Goal: Task Accomplishment & Management: Manage account settings

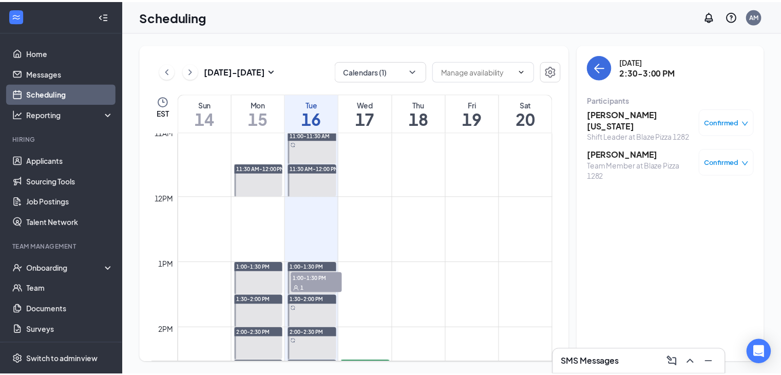
scroll to position [821, 0]
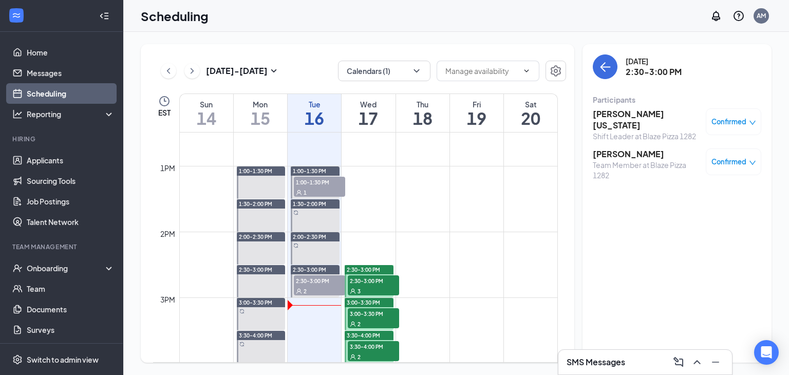
click at [314, 184] on span "1:00-1:30 PM" at bounding box center [319, 182] width 51 height 10
click at [729, 122] on span "Confirmed" at bounding box center [728, 122] width 35 height 10
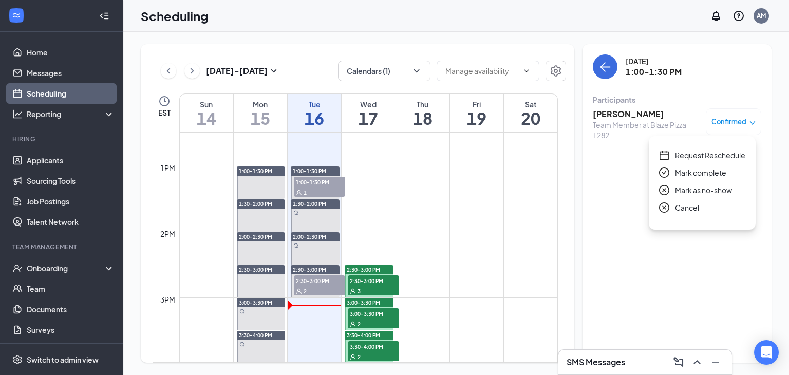
click at [693, 188] on span "Mark as no-show" at bounding box center [703, 189] width 57 height 11
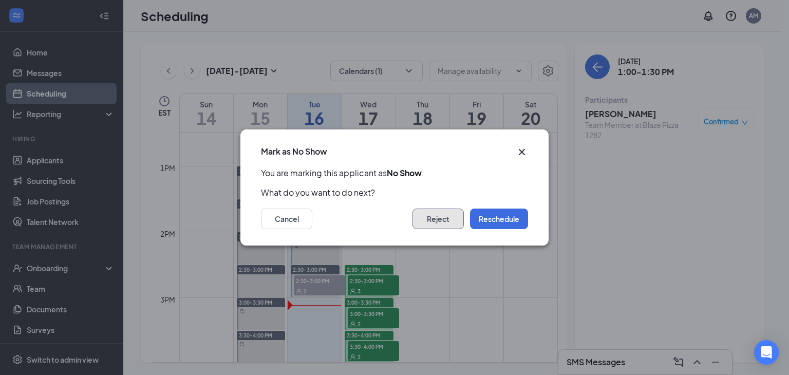
click at [444, 215] on button "Reject" at bounding box center [437, 218] width 51 height 21
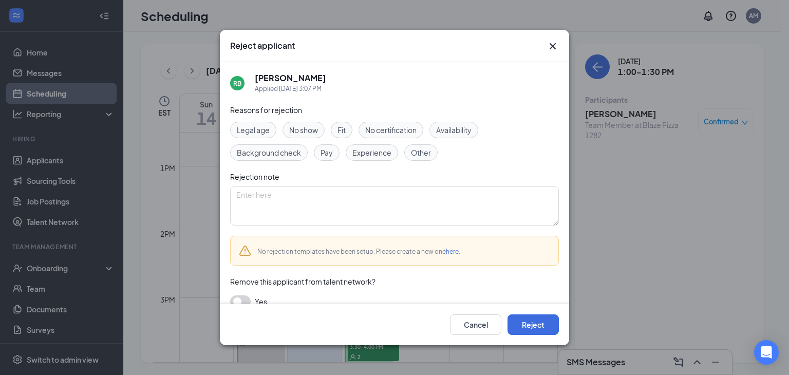
click at [307, 133] on span "No show" at bounding box center [303, 129] width 29 height 11
click at [532, 324] on button "Reject" at bounding box center [532, 324] width 51 height 21
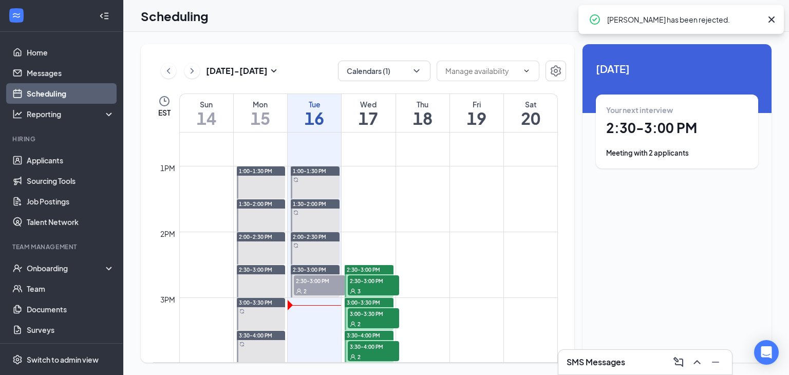
click at [309, 282] on span "2:30-3:00 PM" at bounding box center [319, 280] width 51 height 10
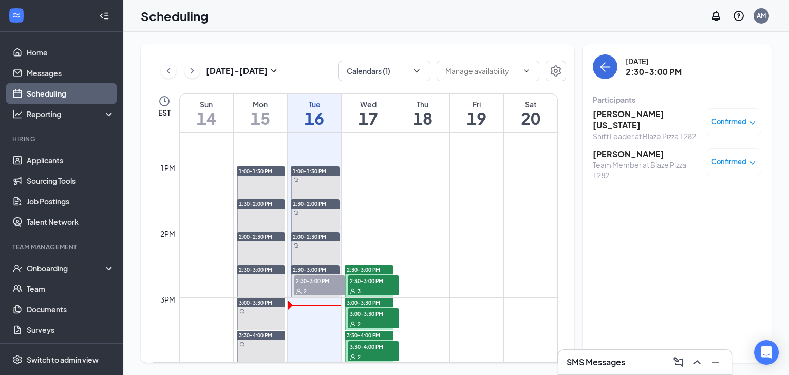
click at [734, 120] on span "Confirmed" at bounding box center [728, 122] width 35 height 10
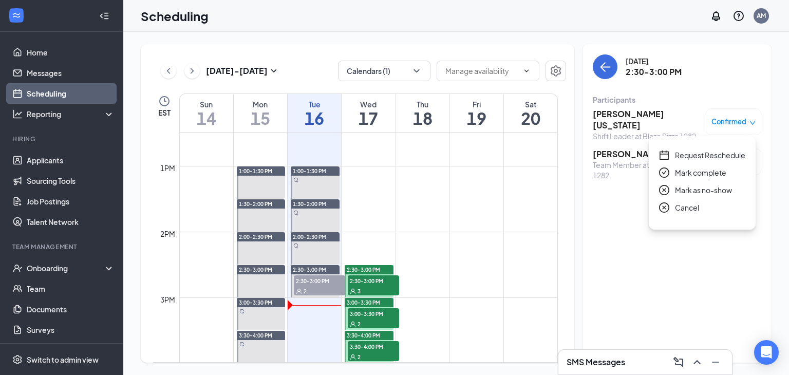
click at [682, 186] on span "Mark as no-show" at bounding box center [703, 189] width 57 height 11
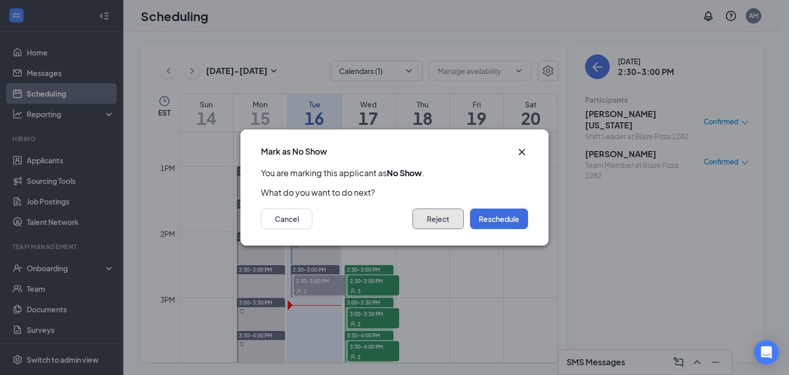
click at [433, 216] on button "Reject" at bounding box center [437, 218] width 51 height 21
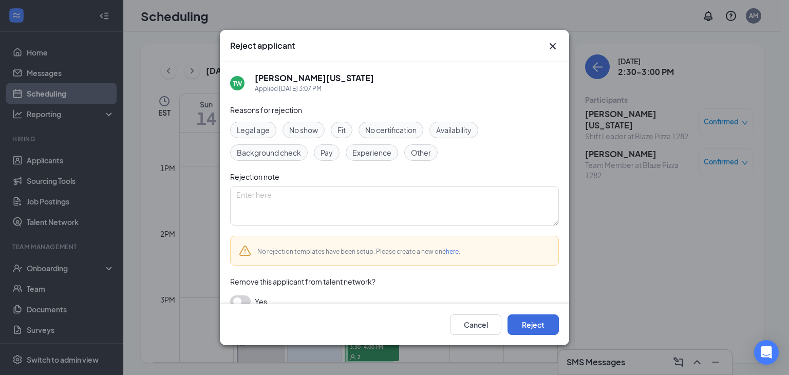
click at [305, 128] on span "No show" at bounding box center [303, 129] width 29 height 11
click at [525, 325] on button "Reject" at bounding box center [532, 324] width 51 height 21
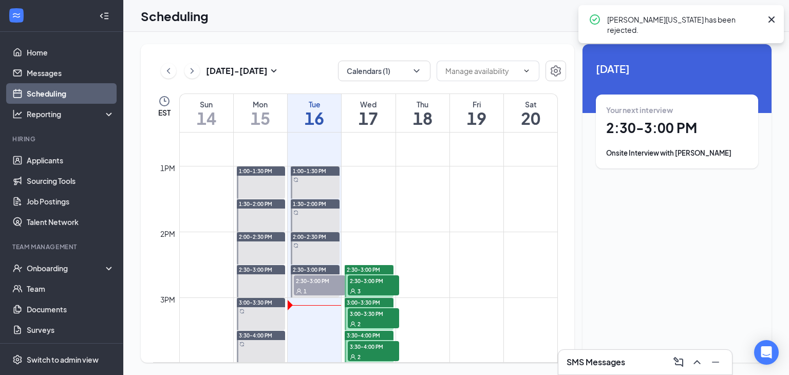
click at [310, 283] on span "2:30-3:00 PM" at bounding box center [319, 280] width 51 height 10
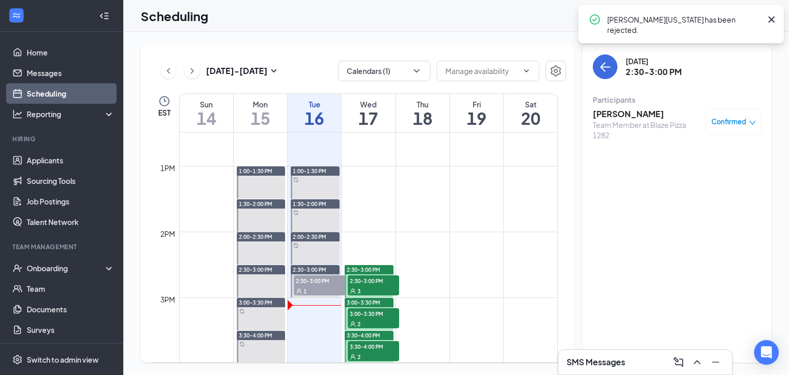
click at [725, 120] on span "Confirmed" at bounding box center [728, 122] width 35 height 10
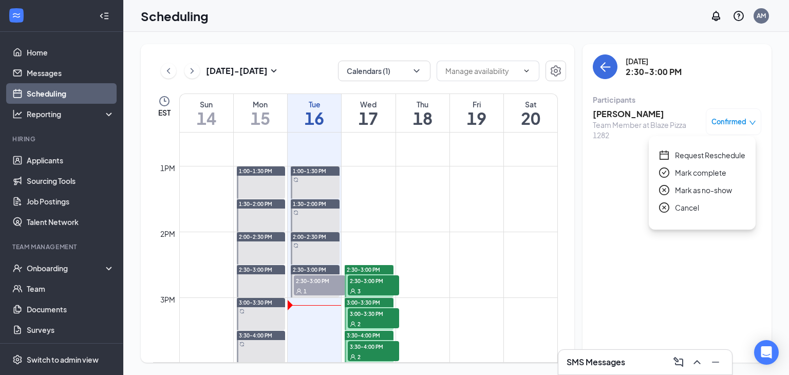
click at [698, 184] on span "Mark as no-show" at bounding box center [703, 189] width 57 height 11
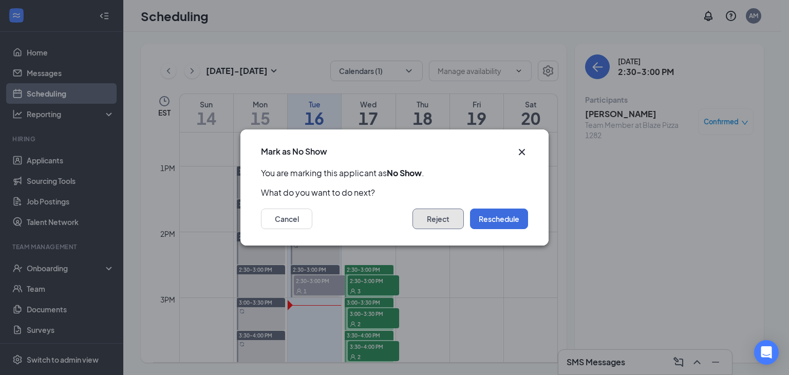
click at [428, 222] on button "Reject" at bounding box center [437, 218] width 51 height 21
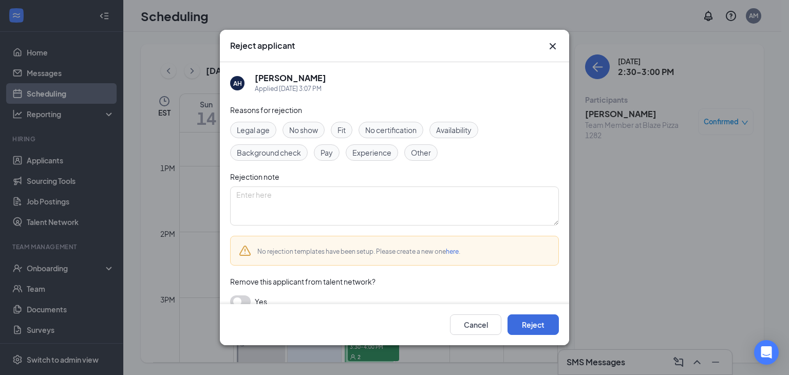
click at [306, 130] on span "No show" at bounding box center [303, 129] width 29 height 11
click at [516, 324] on button "Reject" at bounding box center [532, 324] width 51 height 21
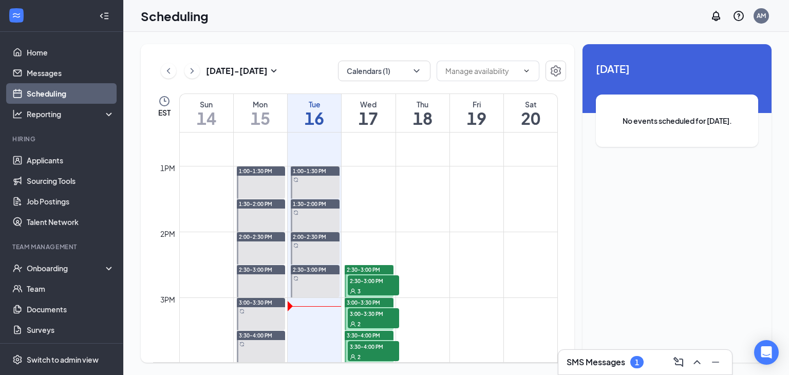
click at [611, 362] on h3 "SMS Messages" at bounding box center [595, 361] width 59 height 11
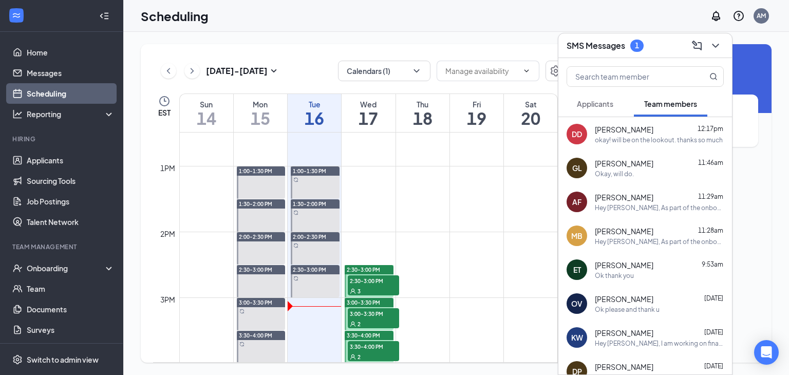
click at [602, 104] on span "Applicants" at bounding box center [595, 103] width 36 height 9
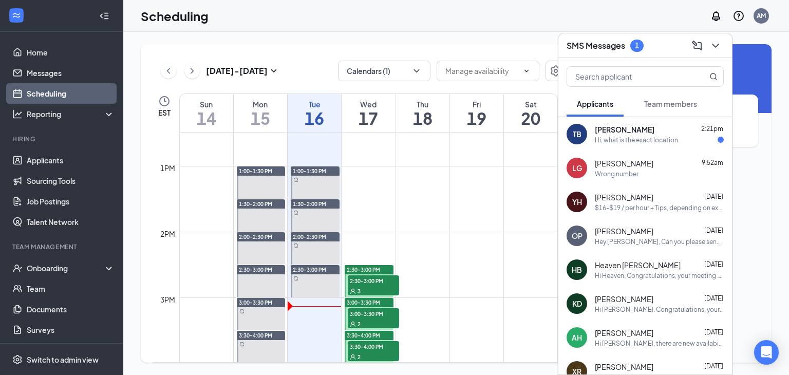
click at [619, 136] on div "Hi, what is the exact location." at bounding box center [636, 140] width 85 height 9
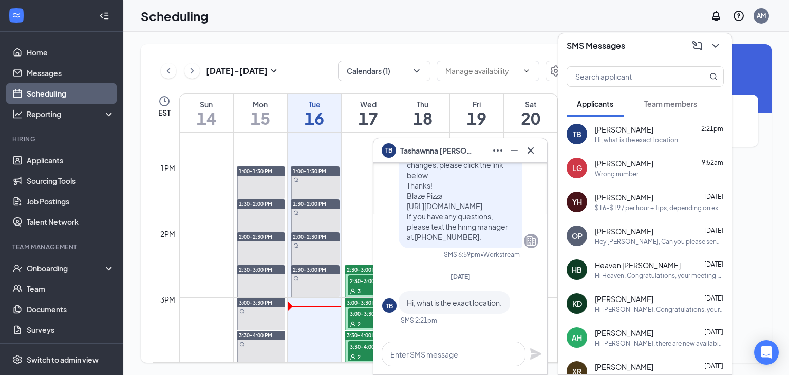
click at [419, 150] on span "[PERSON_NAME]" at bounding box center [436, 150] width 72 height 11
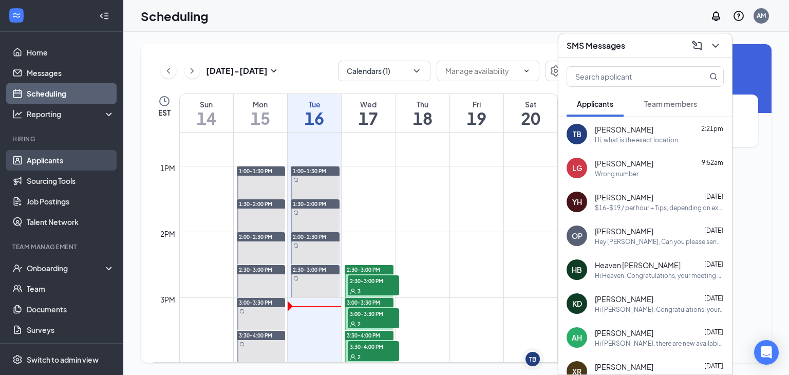
click at [60, 154] on link "Applicants" at bounding box center [71, 160] width 88 height 21
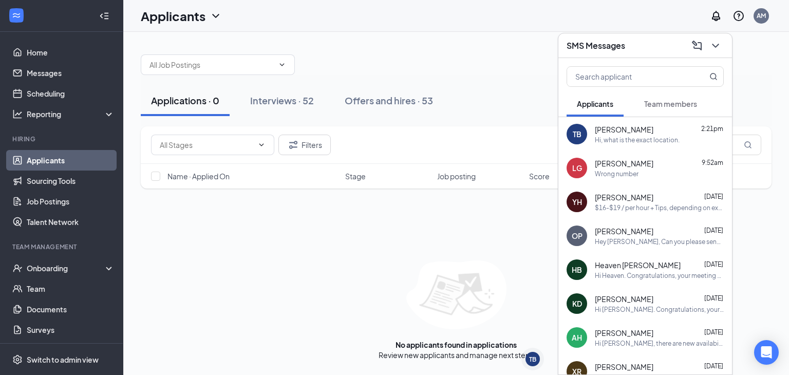
click at [657, 47] on div "SMS Messages" at bounding box center [644, 45] width 157 height 16
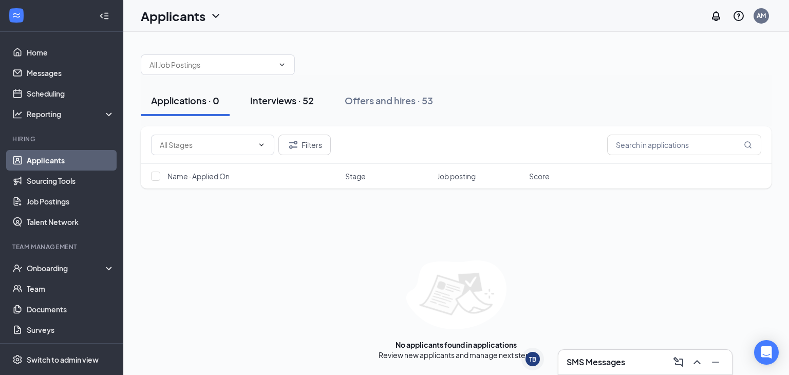
click at [299, 99] on div "Interviews · 52" at bounding box center [282, 100] width 64 height 13
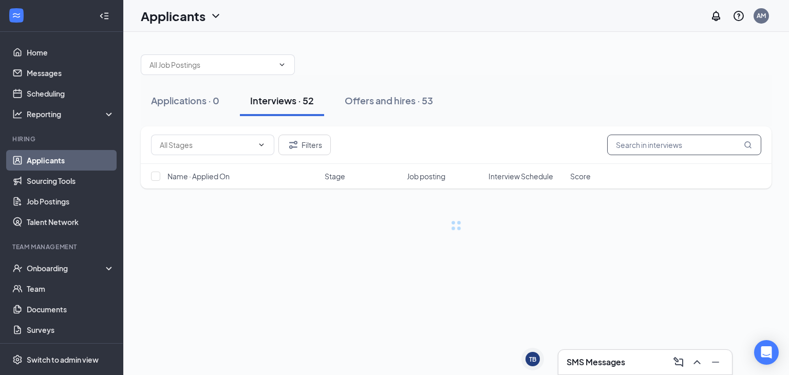
click at [658, 142] on input "text" at bounding box center [684, 145] width 154 height 21
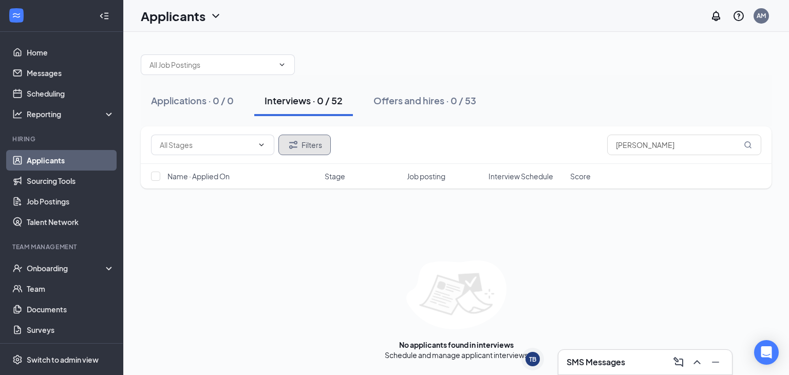
click at [293, 142] on icon "Filter" at bounding box center [293, 145] width 8 height 8
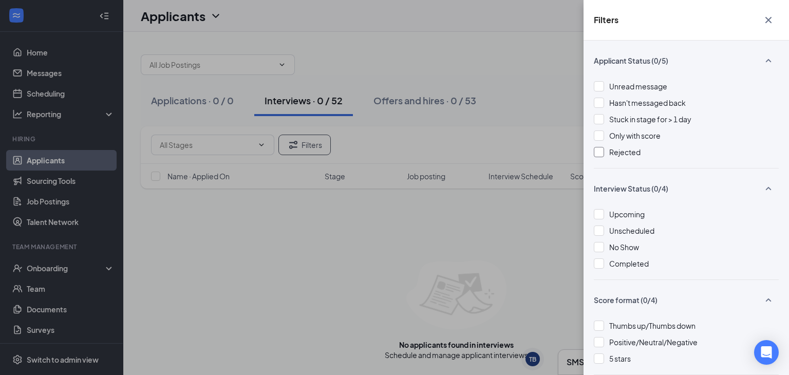
click at [627, 153] on span "Rejected" at bounding box center [624, 151] width 31 height 9
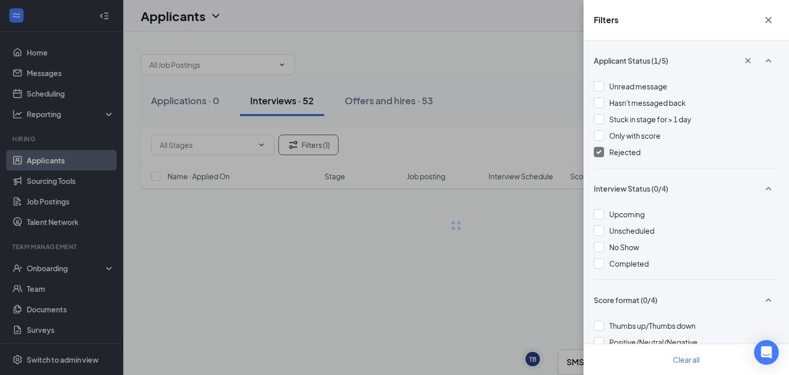
click at [771, 19] on icon "Cross" at bounding box center [768, 20] width 12 height 12
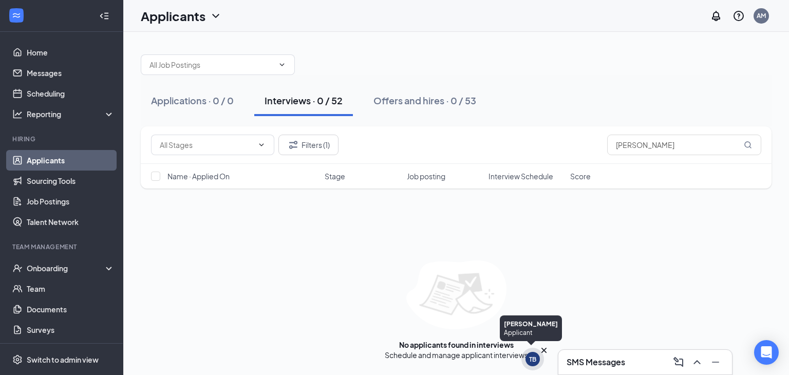
click at [530, 357] on div "TB" at bounding box center [532, 359] width 7 height 9
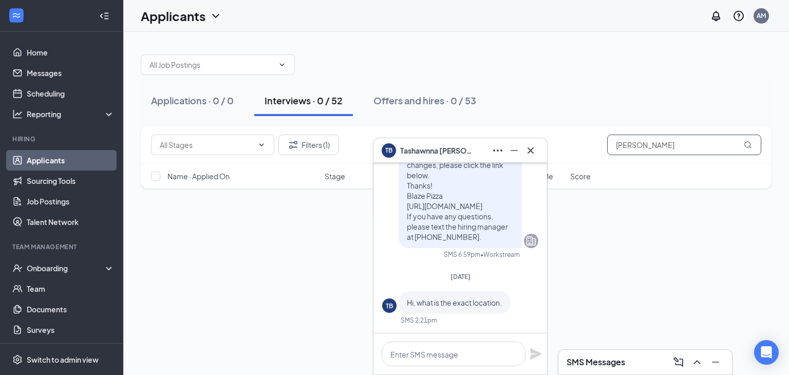
click at [657, 148] on input "[PERSON_NAME]" at bounding box center [684, 145] width 154 height 21
type input "tashawnna"
click at [611, 87] on div "Applications · 0 / 0 Interviews · 0 / 52 Offers and hires · 0 / 53" at bounding box center [456, 100] width 630 height 31
click at [665, 139] on input "tashawnna" at bounding box center [684, 145] width 154 height 21
click at [477, 153] on div "TB [PERSON_NAME]" at bounding box center [459, 150] width 157 height 16
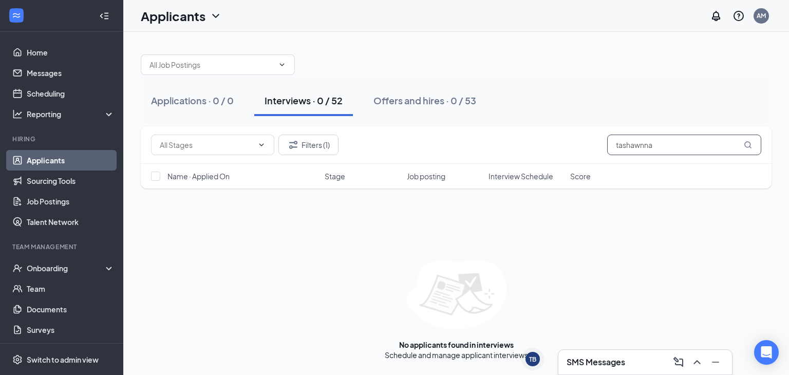
click at [657, 144] on input "tashawnna" at bounding box center [684, 145] width 154 height 21
drag, startPoint x: 657, startPoint y: 144, endPoint x: 587, endPoint y: 147, distance: 69.4
click at [587, 147] on div "Filters (1) tashawnna" at bounding box center [456, 145] width 610 height 21
click at [213, 108] on button "Applications · 0 / 0" at bounding box center [192, 100] width 103 height 31
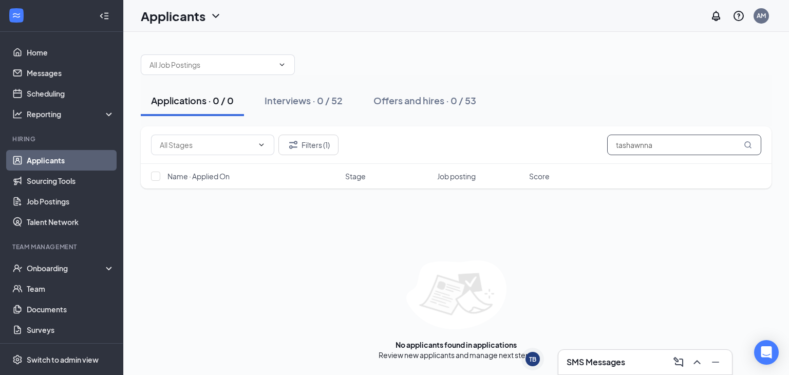
click at [664, 143] on input "tashawnna" at bounding box center [684, 145] width 154 height 21
click at [532, 363] on div "TB" at bounding box center [532, 359] width 14 height 14
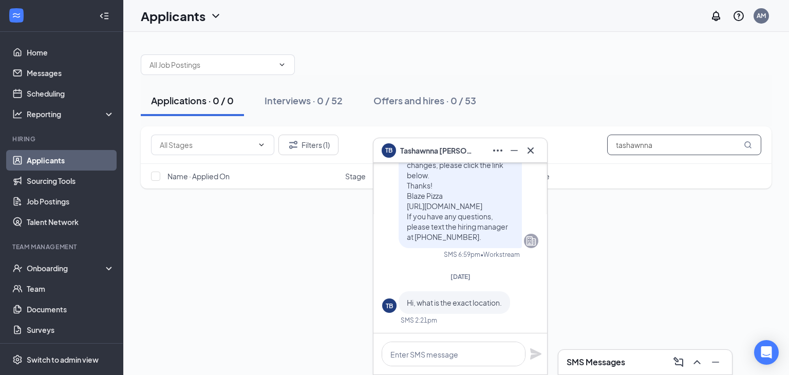
drag, startPoint x: 656, startPoint y: 146, endPoint x: 594, endPoint y: 144, distance: 61.6
click at [594, 144] on div "Filters (1) tashawnna" at bounding box center [456, 145] width 610 height 21
click at [528, 151] on icon "Cross" at bounding box center [530, 150] width 12 height 12
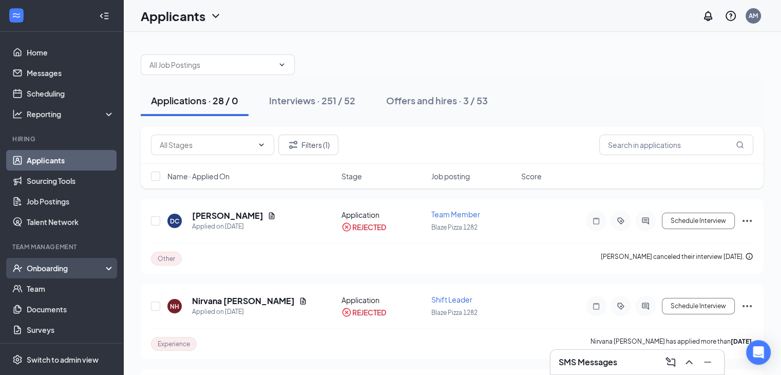
click at [54, 263] on div "Onboarding" at bounding box center [66, 268] width 79 height 10
click at [56, 289] on link "Overview" at bounding box center [71, 288] width 88 height 21
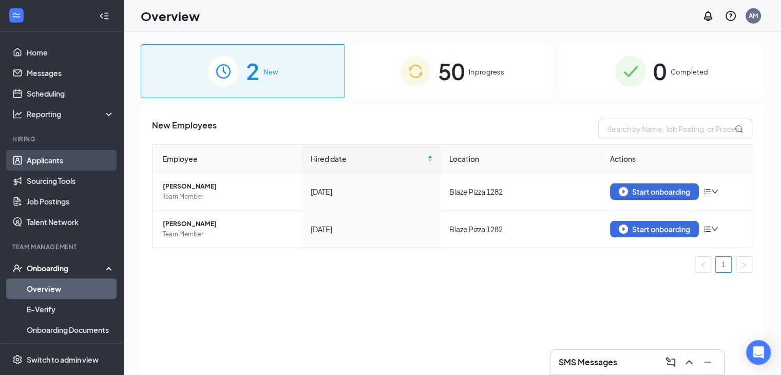
click at [66, 159] on link "Applicants" at bounding box center [71, 160] width 88 height 21
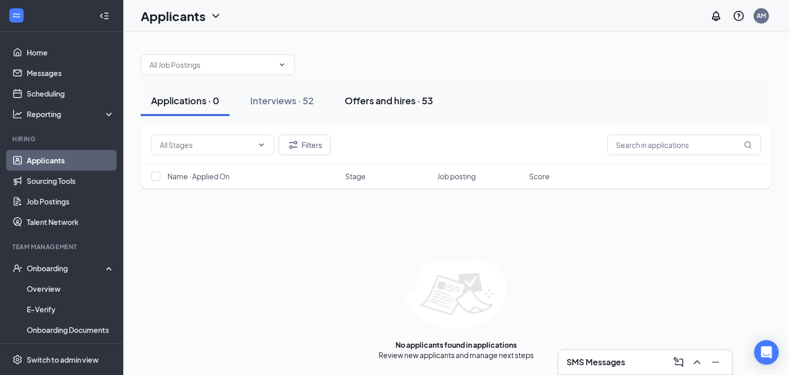
click at [370, 97] on div "Offers and hires · 53" at bounding box center [388, 100] width 88 height 13
